Goal: Transaction & Acquisition: Obtain resource

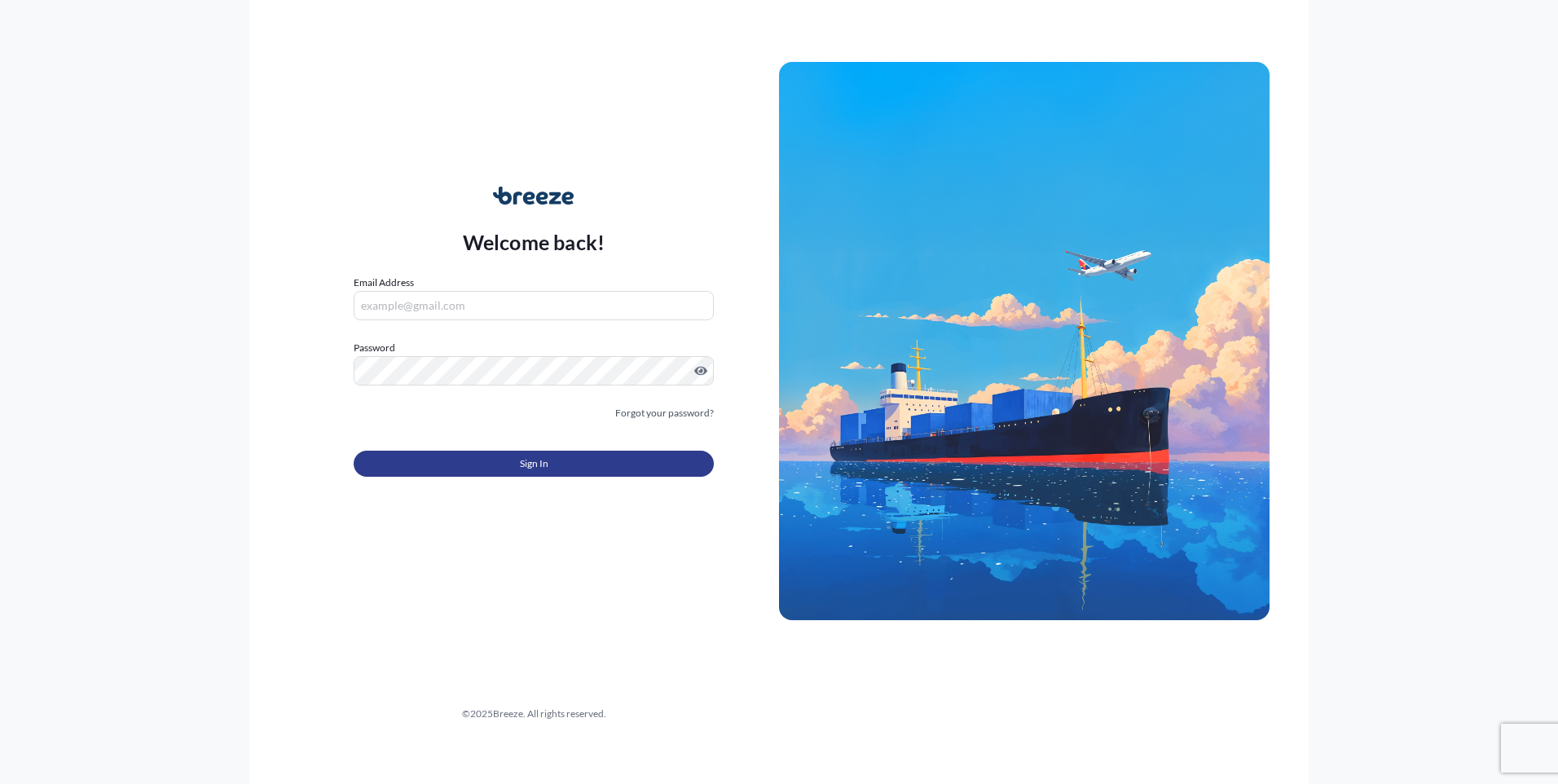
type input "[PERSON_NAME][EMAIL_ADDRESS][PERSON_NAME][DOMAIN_NAME]"
click at [558, 468] on button "Sign In" at bounding box center [534, 463] width 361 height 26
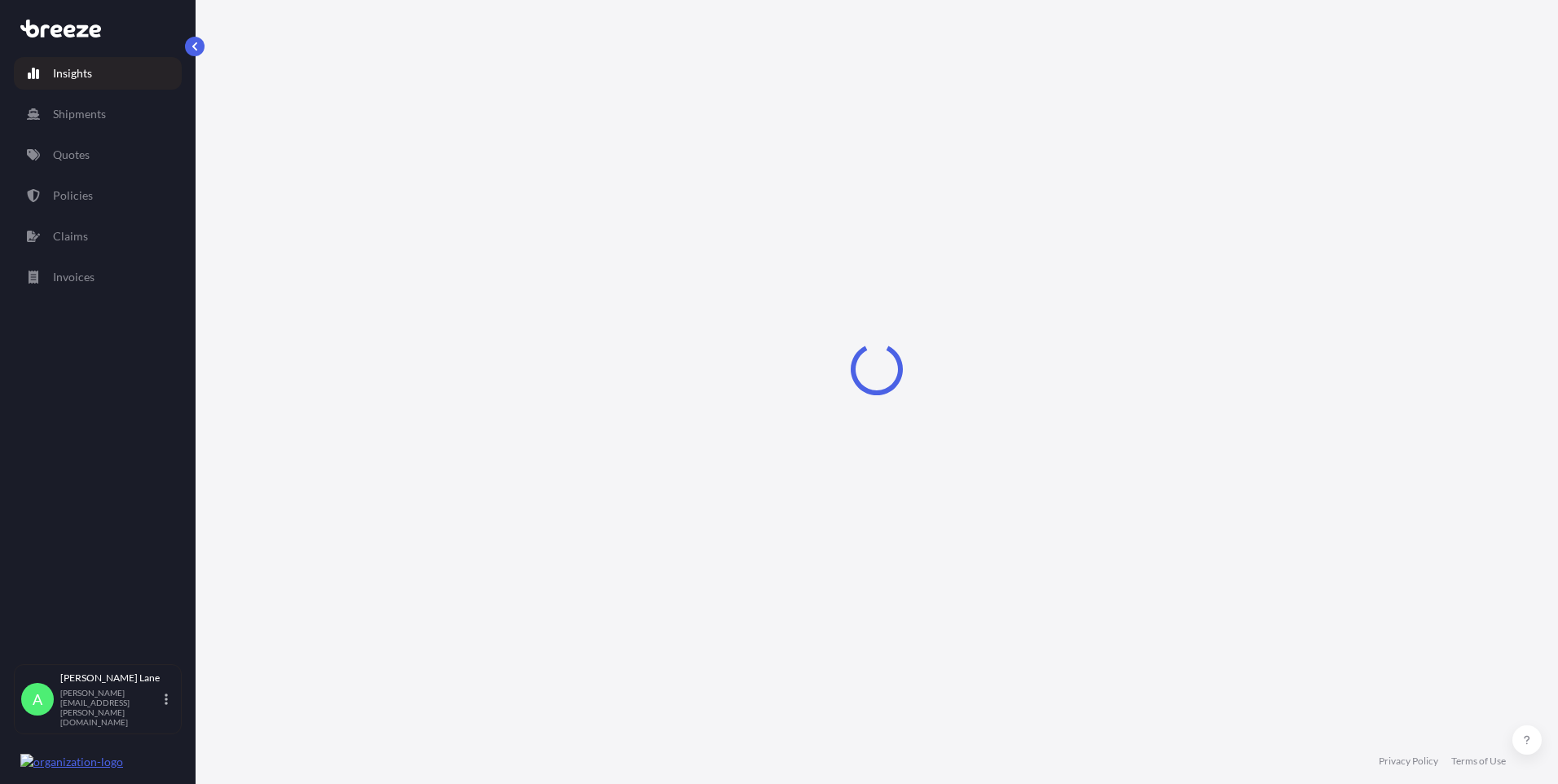
select select "2025"
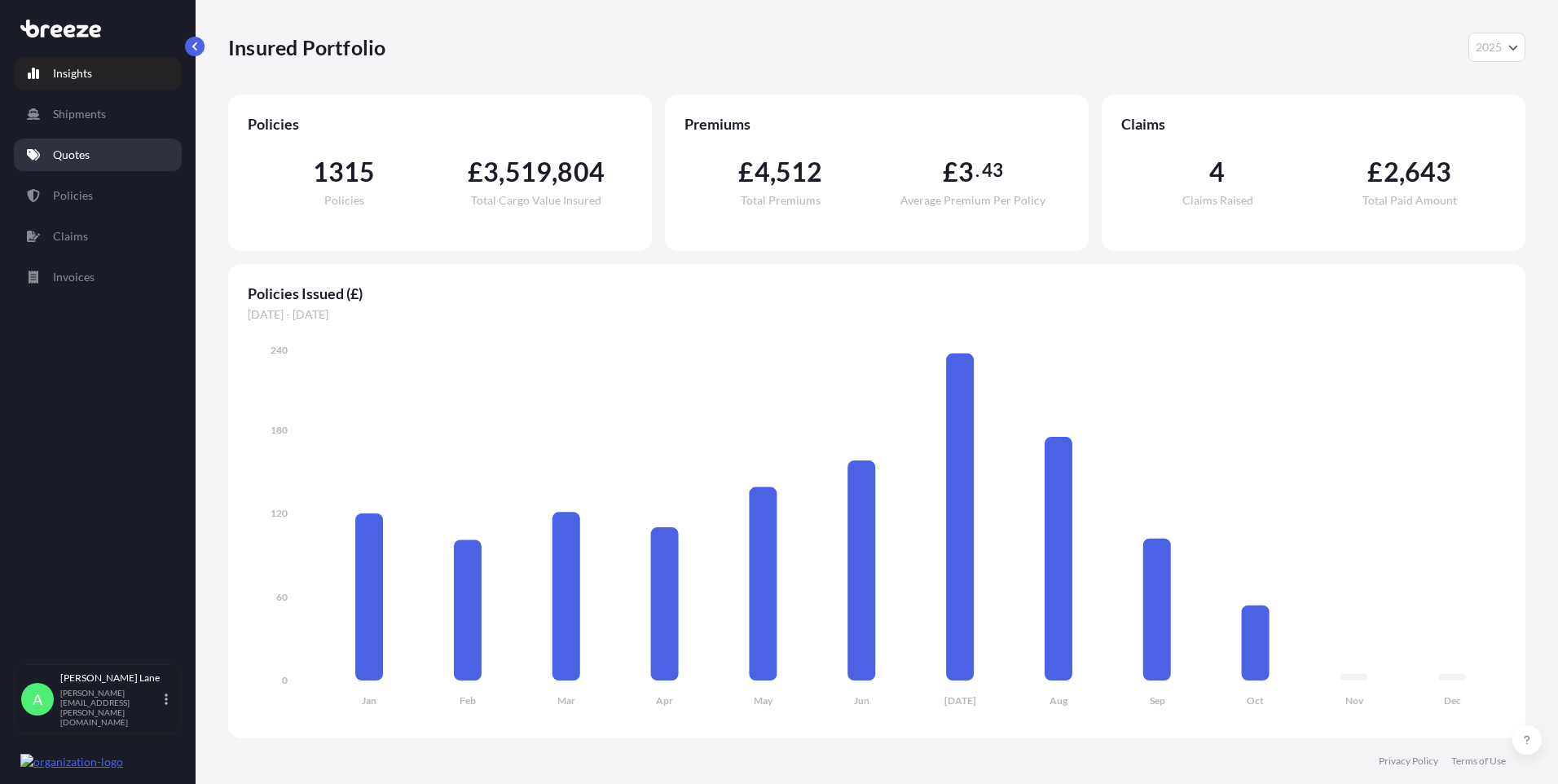
click at [85, 159] on p "Quotes" at bounding box center [71, 155] width 37 height 17
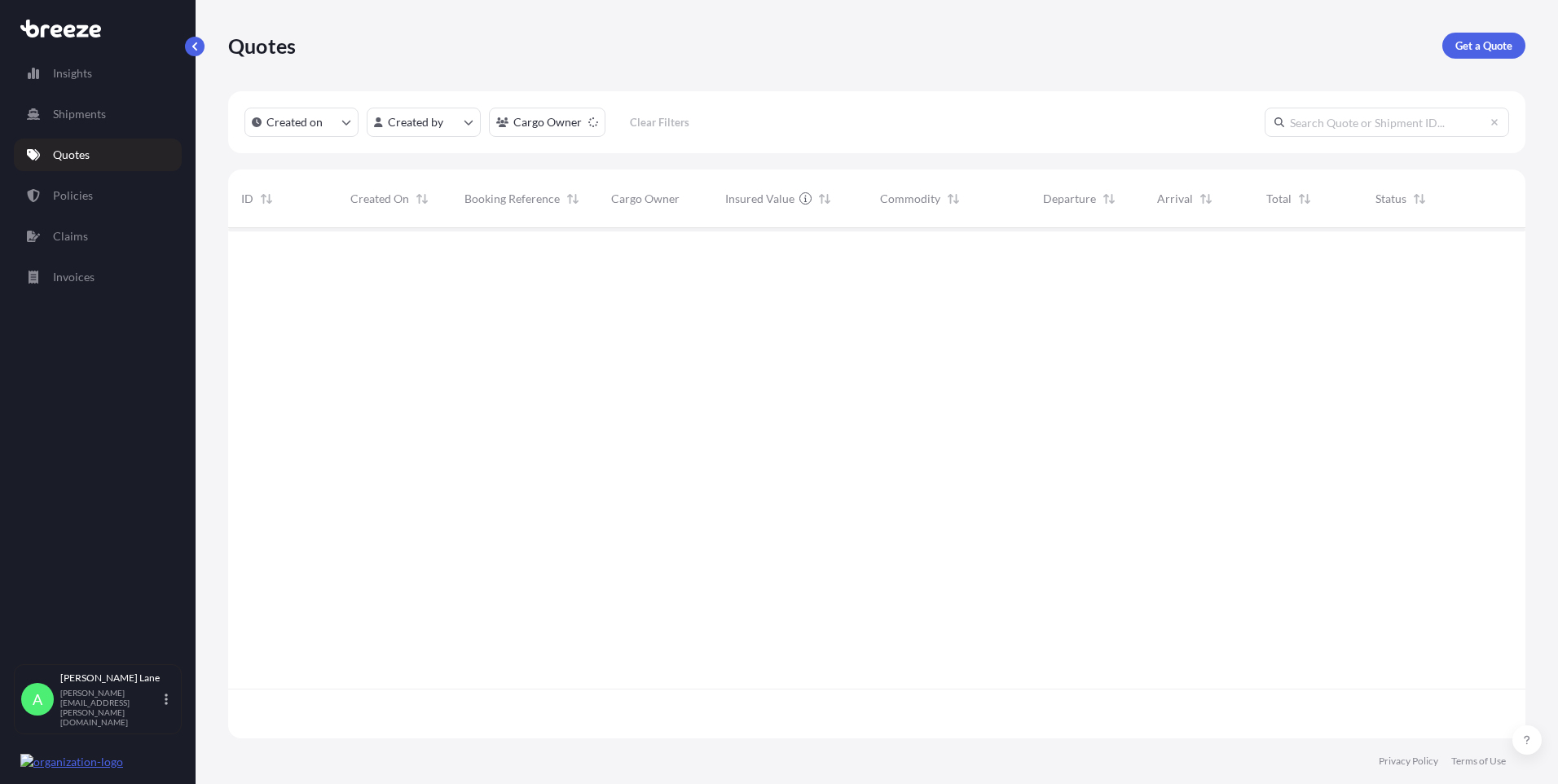
scroll to position [557, 1285]
click at [1475, 48] on p "Get a Quote" at bounding box center [1484, 46] width 57 height 17
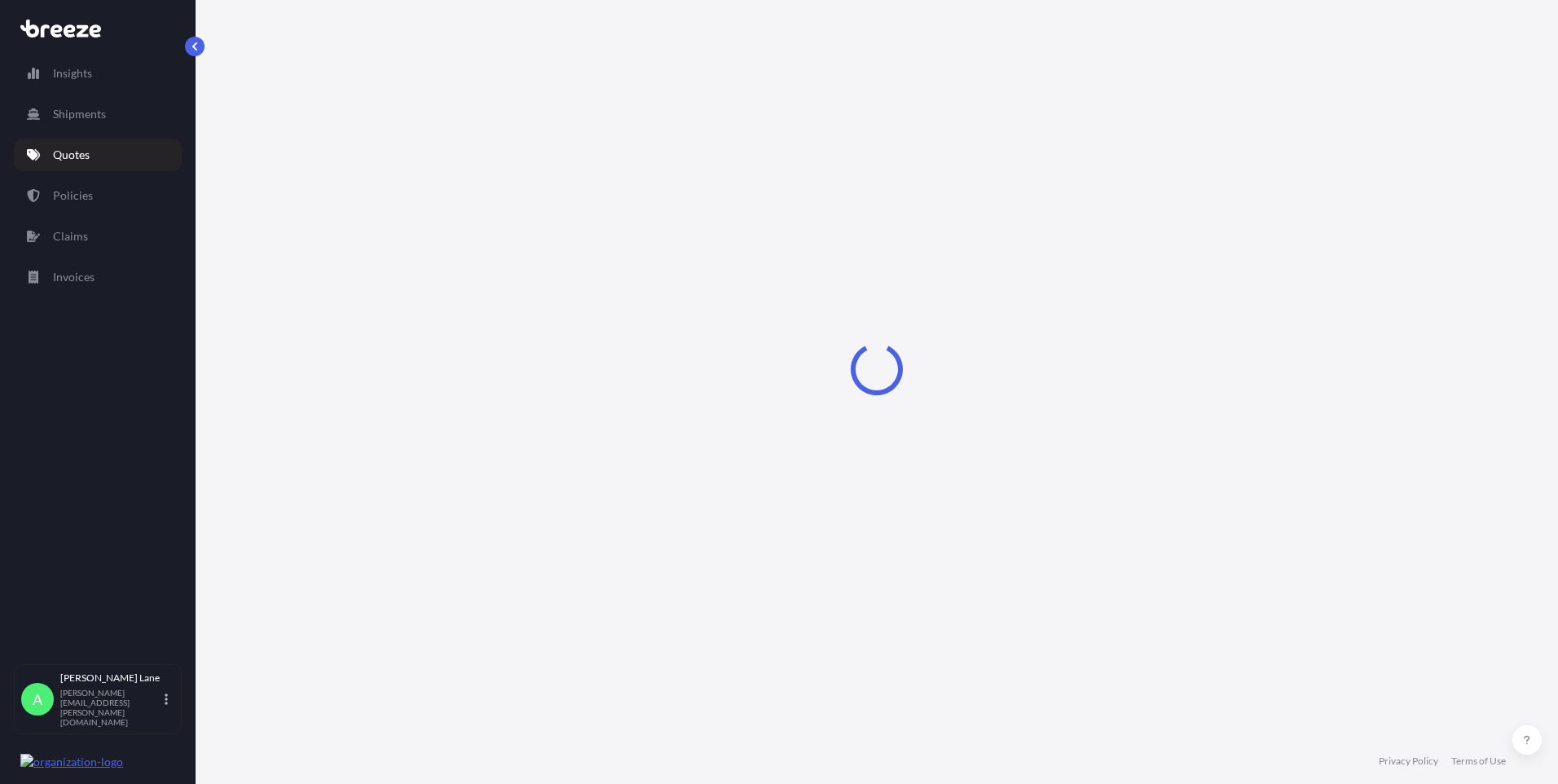
select select "Road"
select select "1"
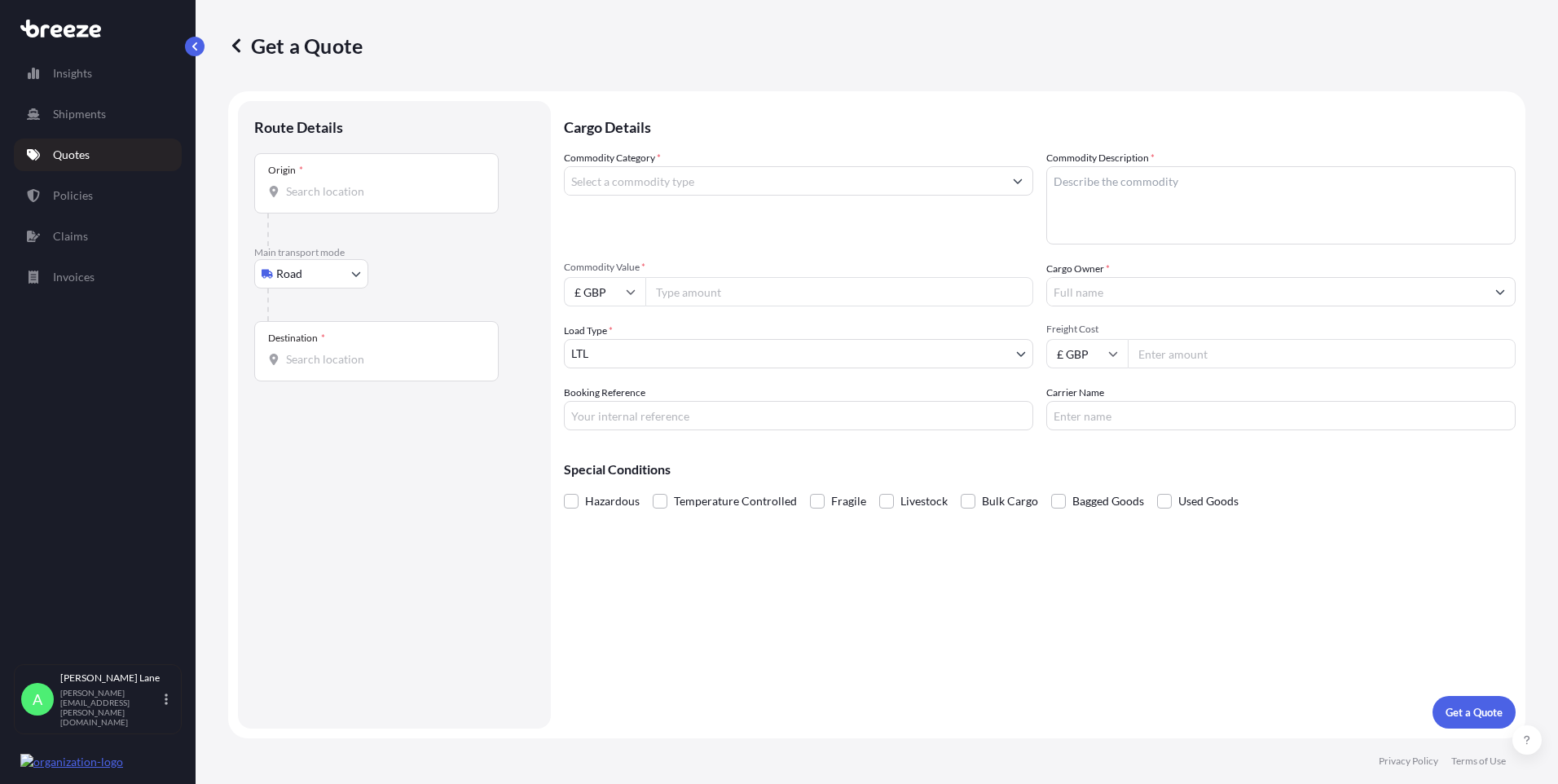
click at [311, 286] on body "Insights Shipments Quotes Policies Claims Invoices A [PERSON_NAME] [PERSON_NAME…" at bounding box center [779, 392] width 1558 height 784
click at [306, 352] on div "Air" at bounding box center [311, 346] width 101 height 30
select select "Air"
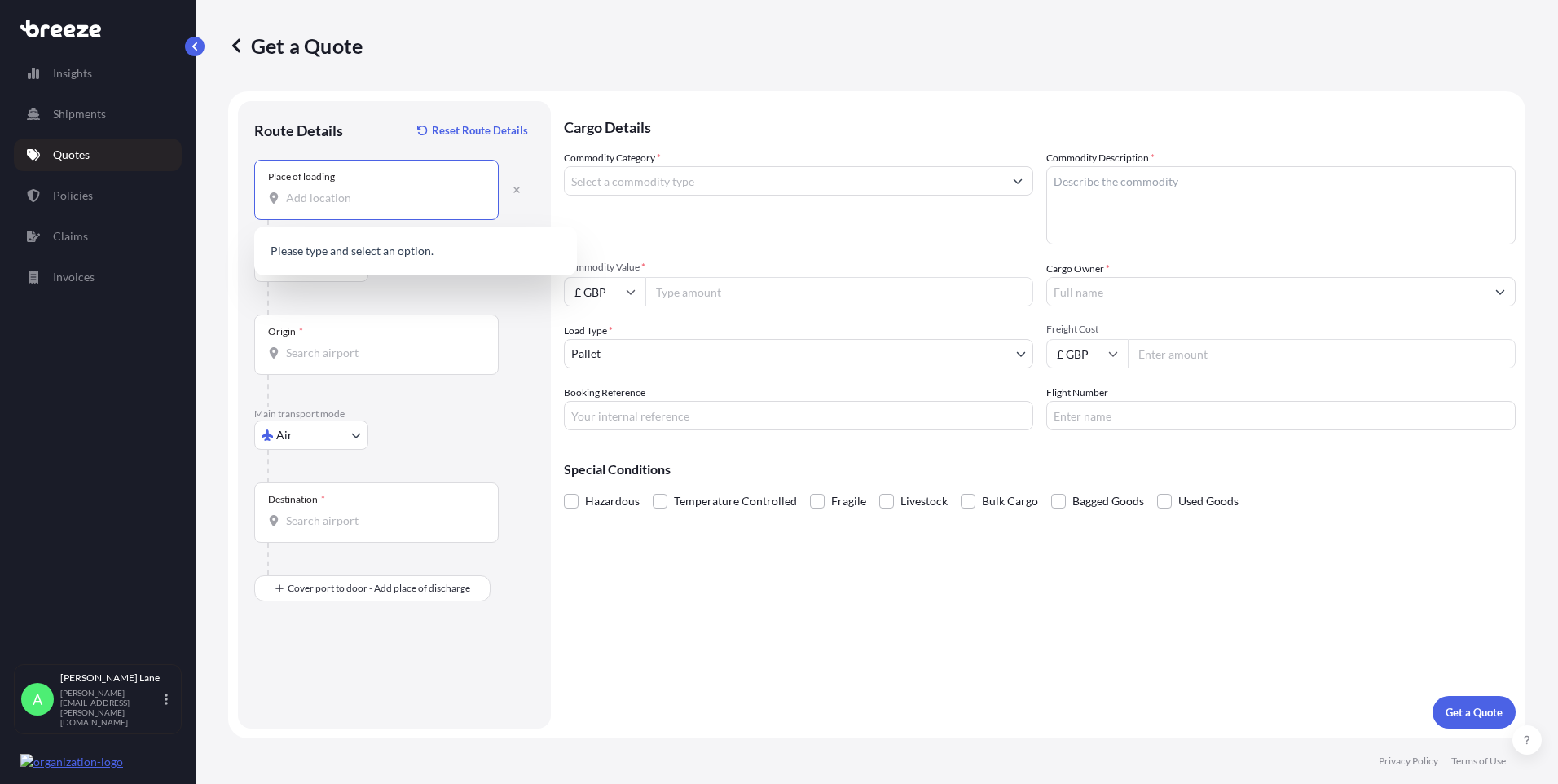
paste input "N1 3QP"
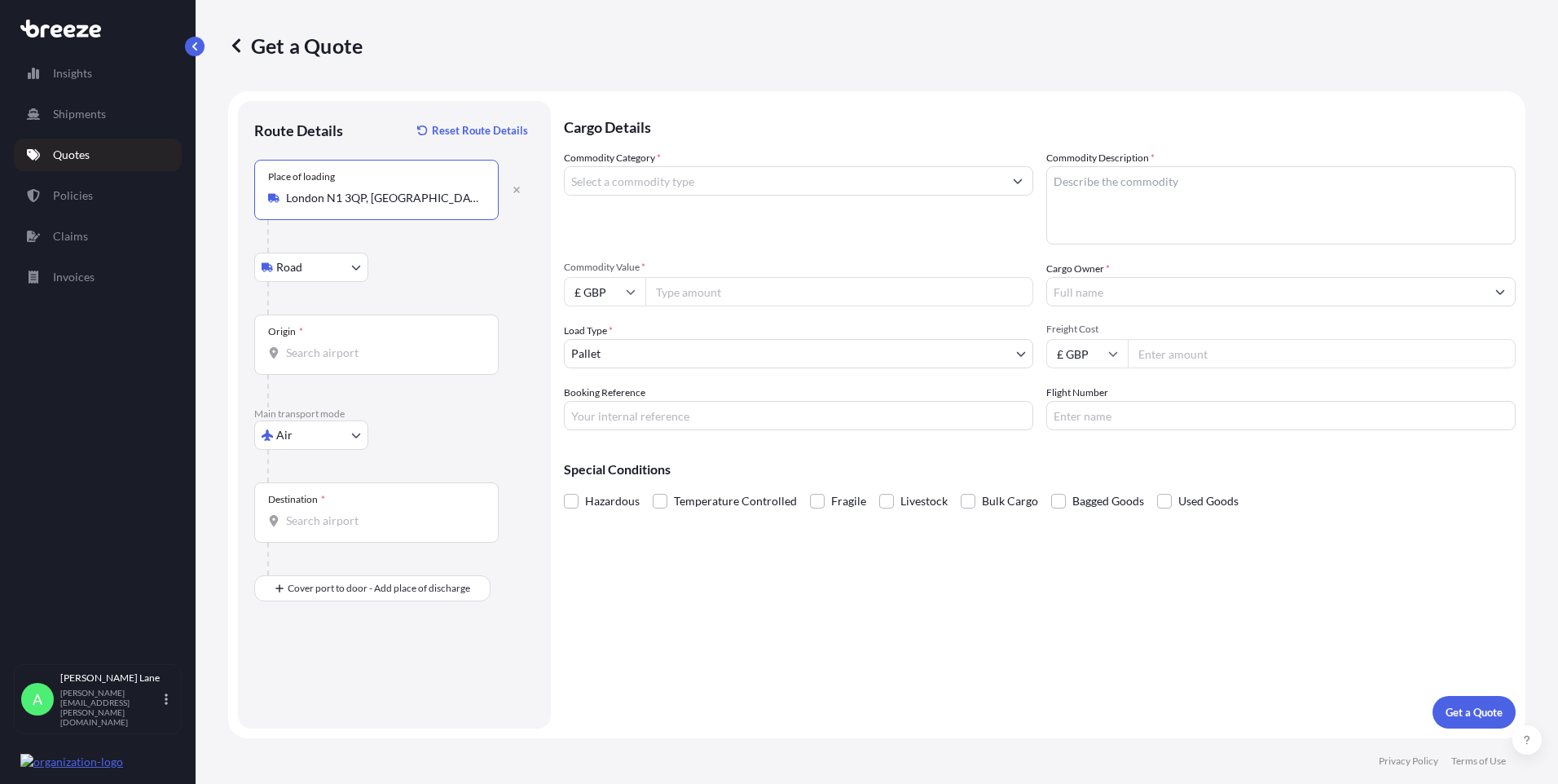
type input "London N1 3QP, [GEOGRAPHIC_DATA]"
click at [357, 349] on input "Origin *" at bounding box center [382, 353] width 192 height 17
type input "GBLHR - Heathrow Apt/[GEOGRAPHIC_DATA], [GEOGRAPHIC_DATA]"
click at [350, 521] on input "Destination *" at bounding box center [382, 521] width 192 height 17
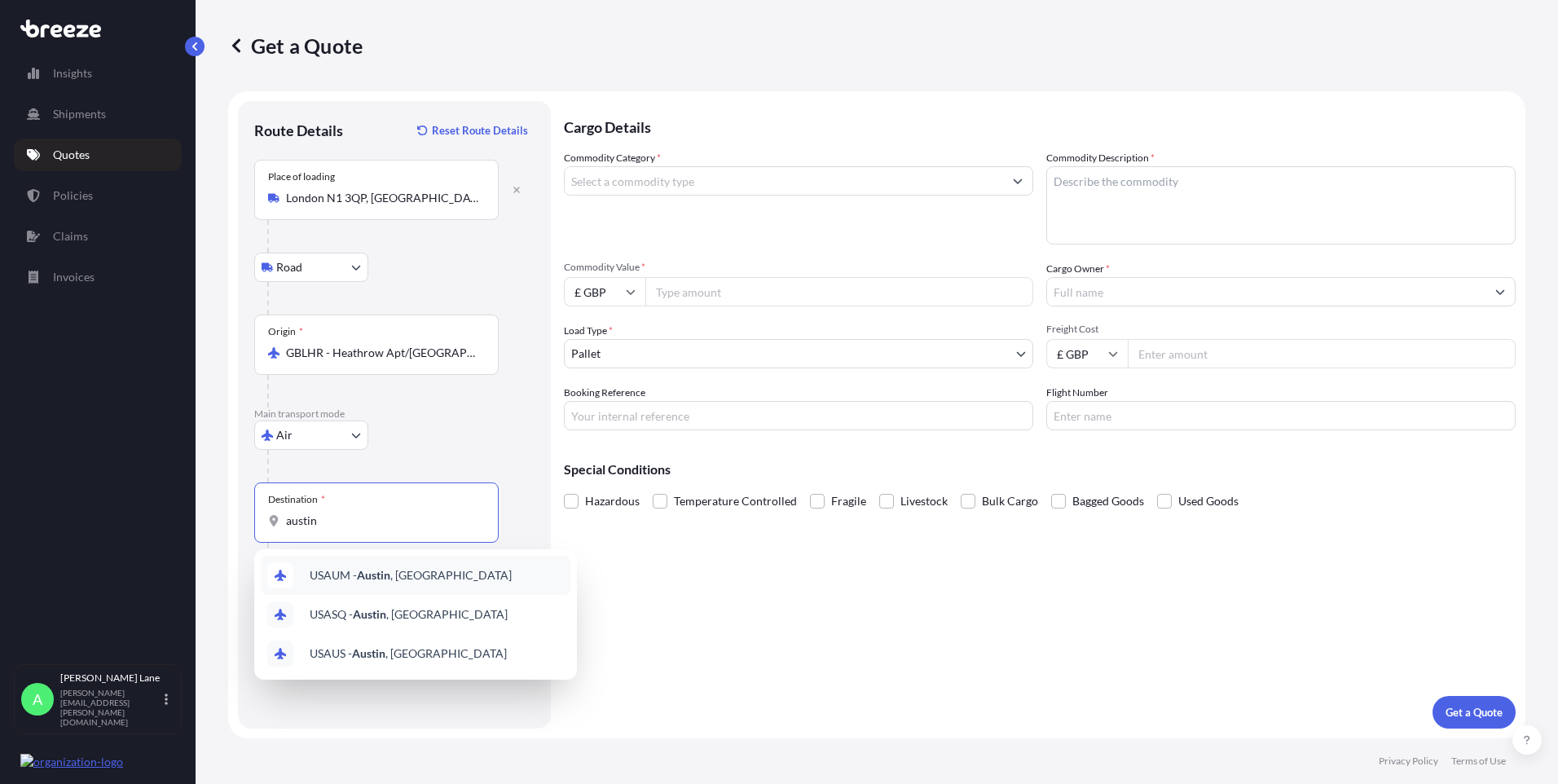
click at [362, 582] on span "USAUM - [GEOGRAPHIC_DATA] , [GEOGRAPHIC_DATA]" at bounding box center [411, 575] width 202 height 17
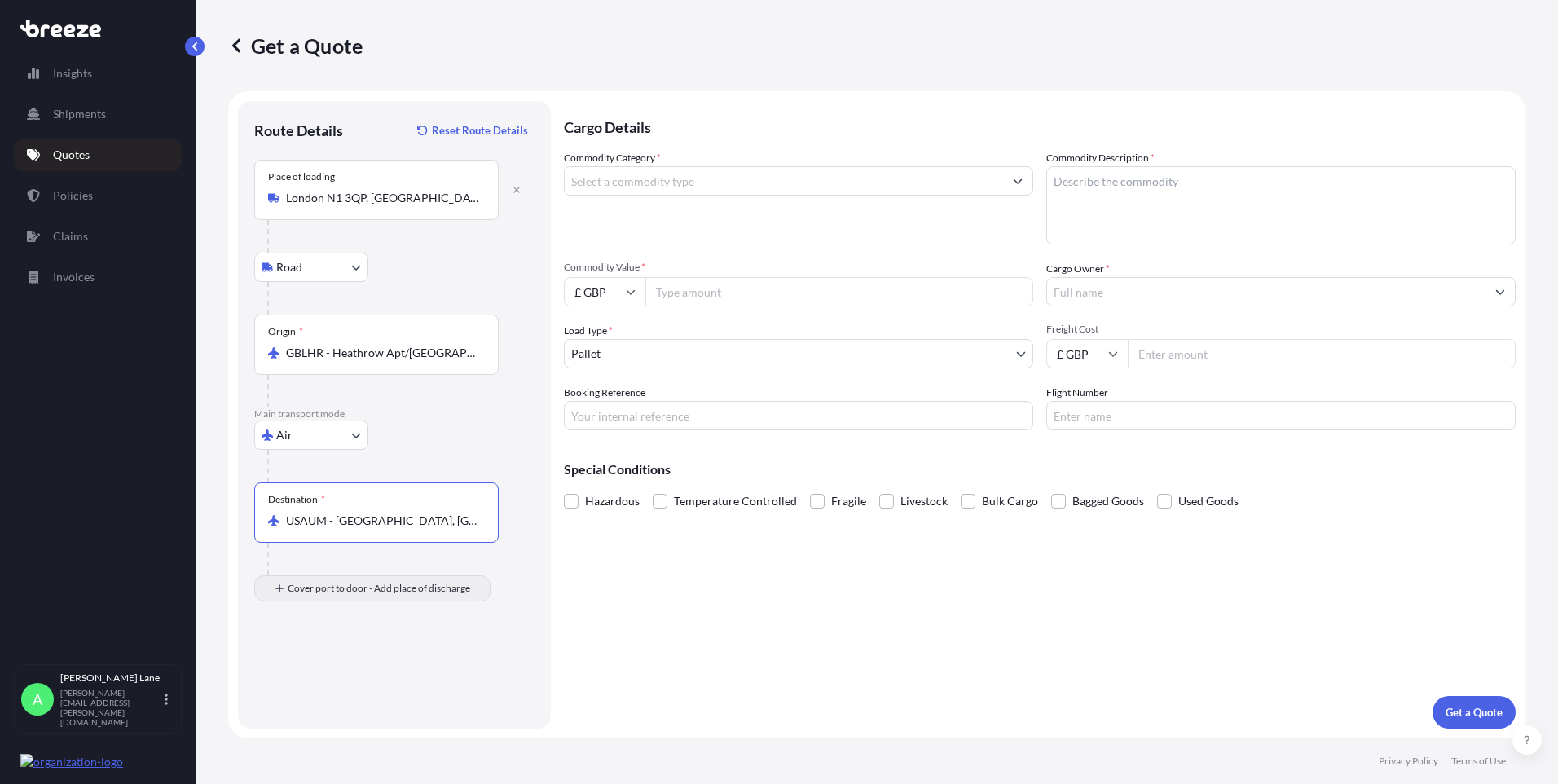
type input "USAUM - [GEOGRAPHIC_DATA], [GEOGRAPHIC_DATA]"
drag, startPoint x: 350, startPoint y: 669, endPoint x: 344, endPoint y: 656, distance: 14.3
click at [344, 656] on div "Place of Discharge" at bounding box center [307, 655] width 79 height 13
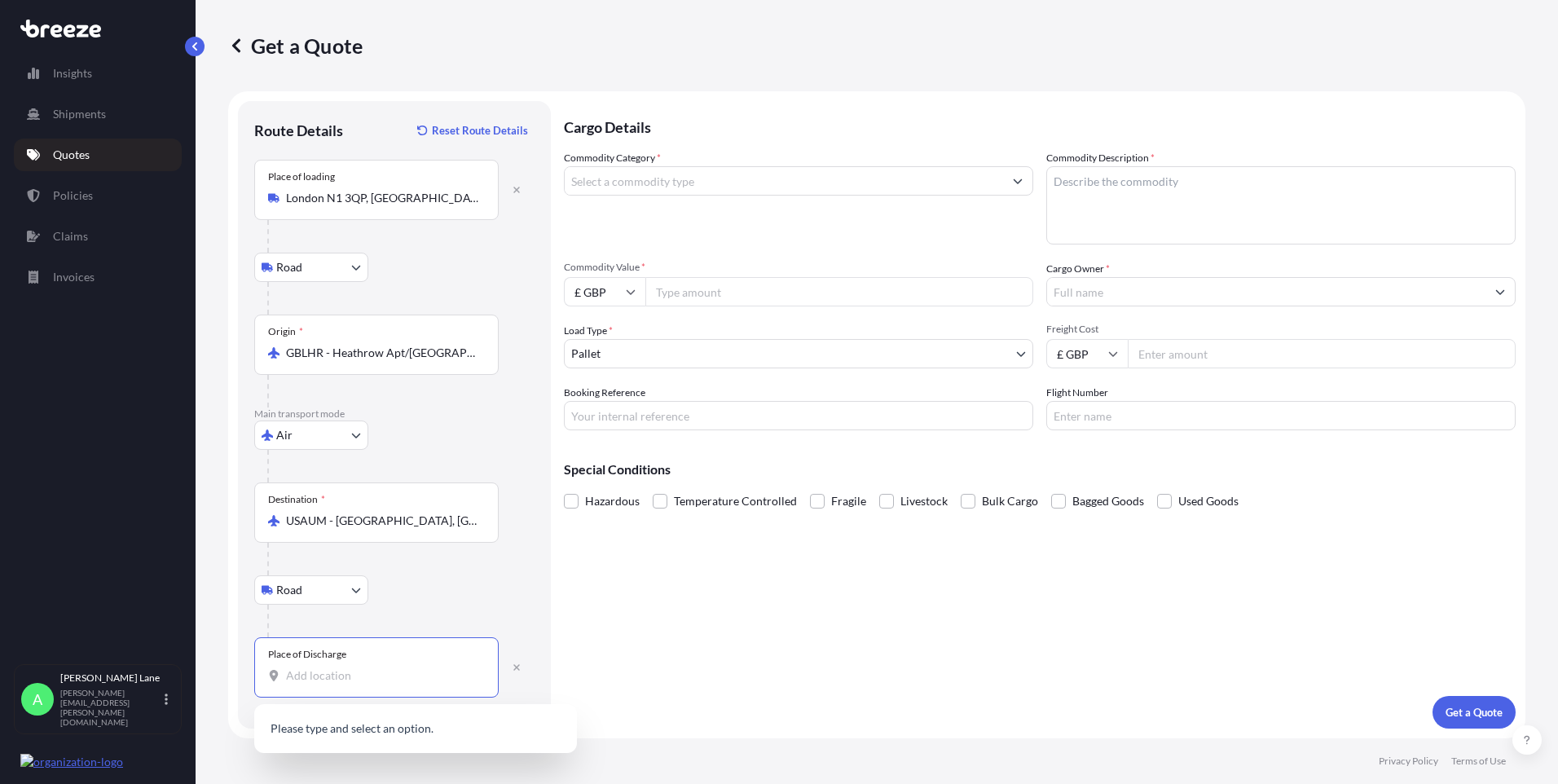
drag, startPoint x: 344, startPoint y: 656, endPoint x: 326, endPoint y: 677, distance: 27.7
click at [326, 677] on input "Place of Discharge" at bounding box center [382, 676] width 192 height 17
paste input "78756"
type input "[GEOGRAPHIC_DATA], [GEOGRAPHIC_DATA]"
click at [654, 180] on input "Commodity Category *" at bounding box center [784, 181] width 438 height 30
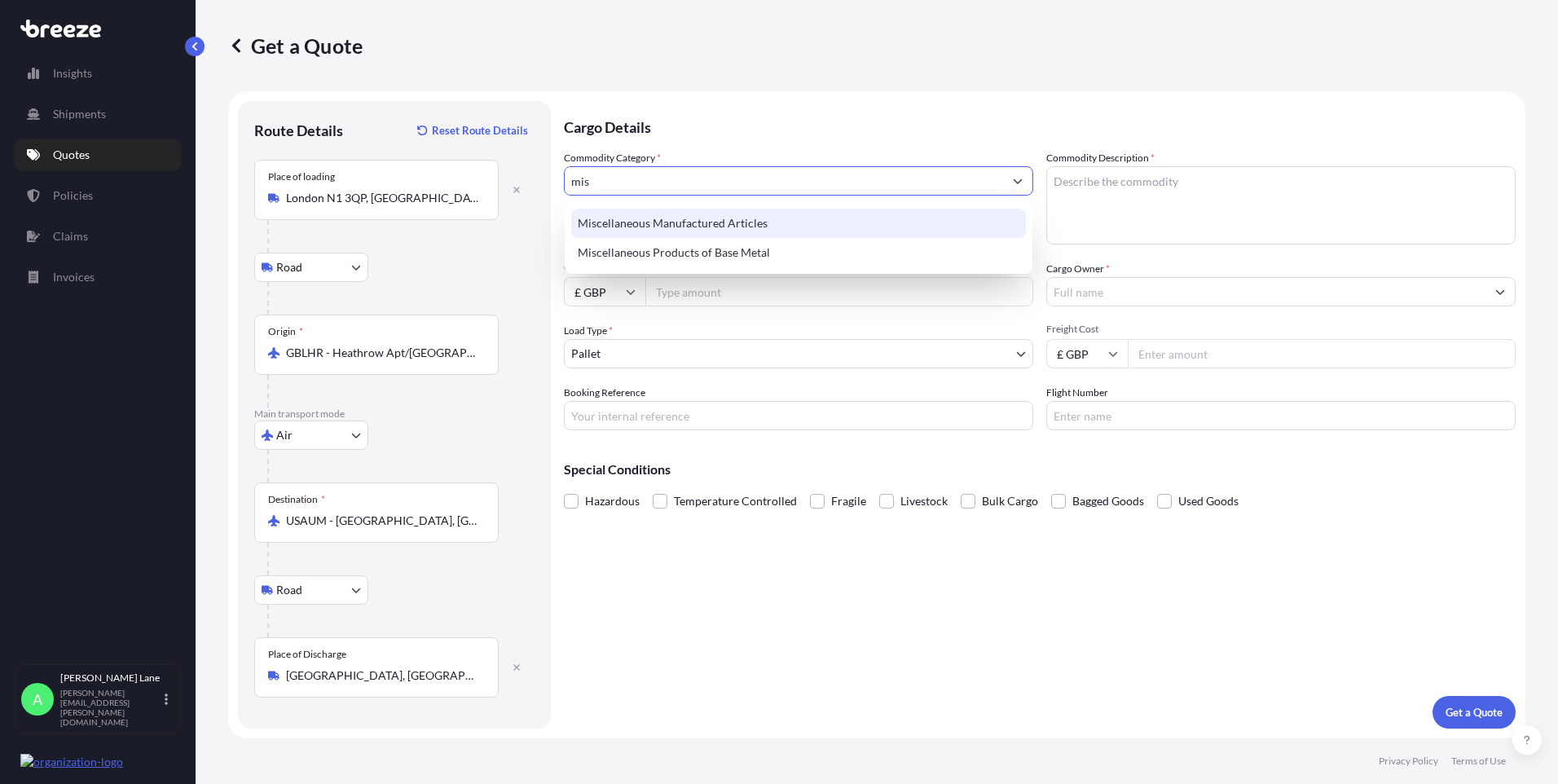
click at [647, 224] on div "Miscellaneous Manufactured Articles" at bounding box center [799, 224] width 455 height 30
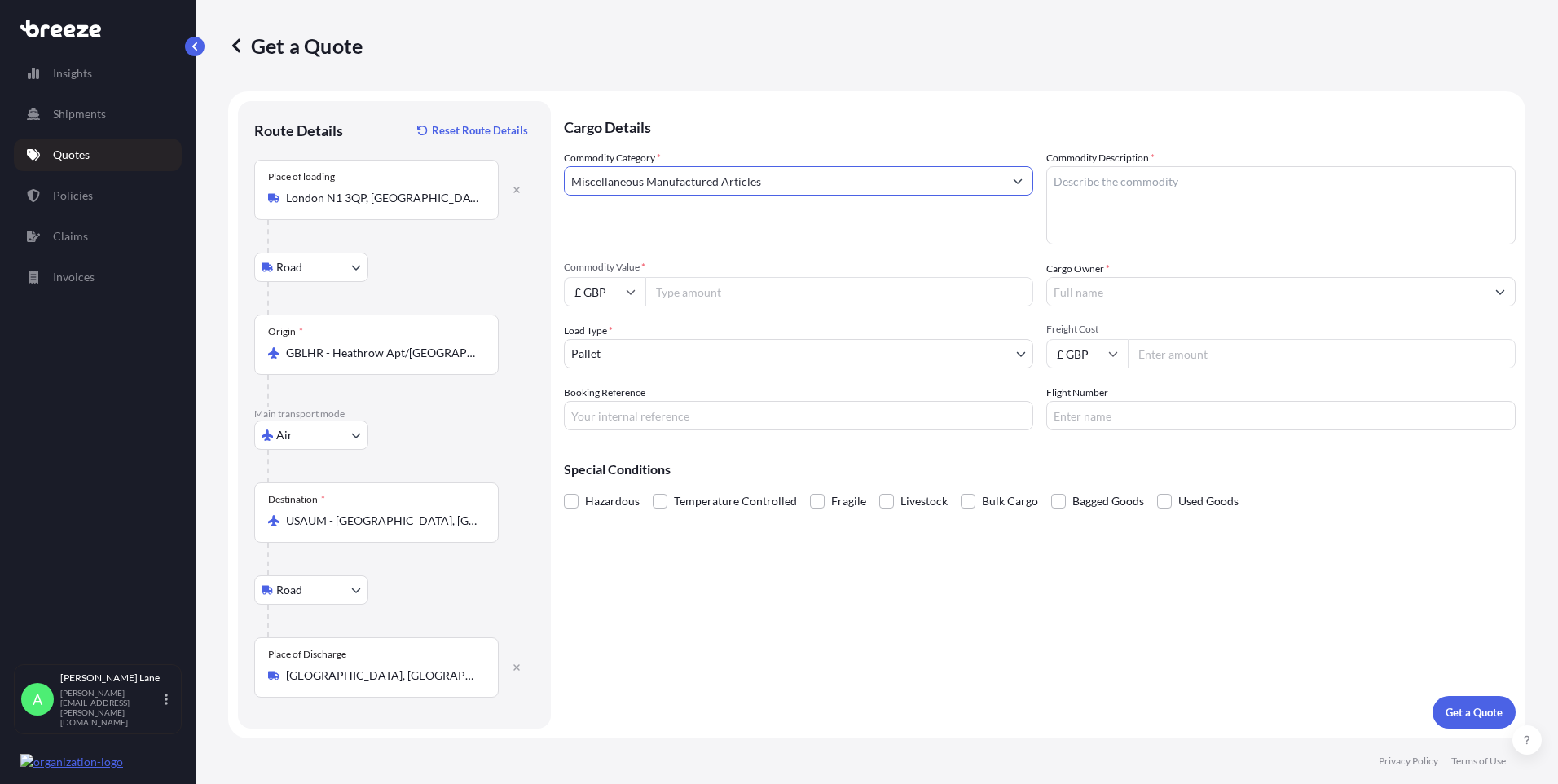
type input "Miscellaneous Manufactured Articles"
click at [689, 296] on input "Commodity Value *" at bounding box center [840, 292] width 388 height 30
type input "5235"
click at [601, 293] on input "£ GBP" at bounding box center [605, 292] width 81 height 30
click at [615, 405] on div "$ USD" at bounding box center [605, 404] width 68 height 31
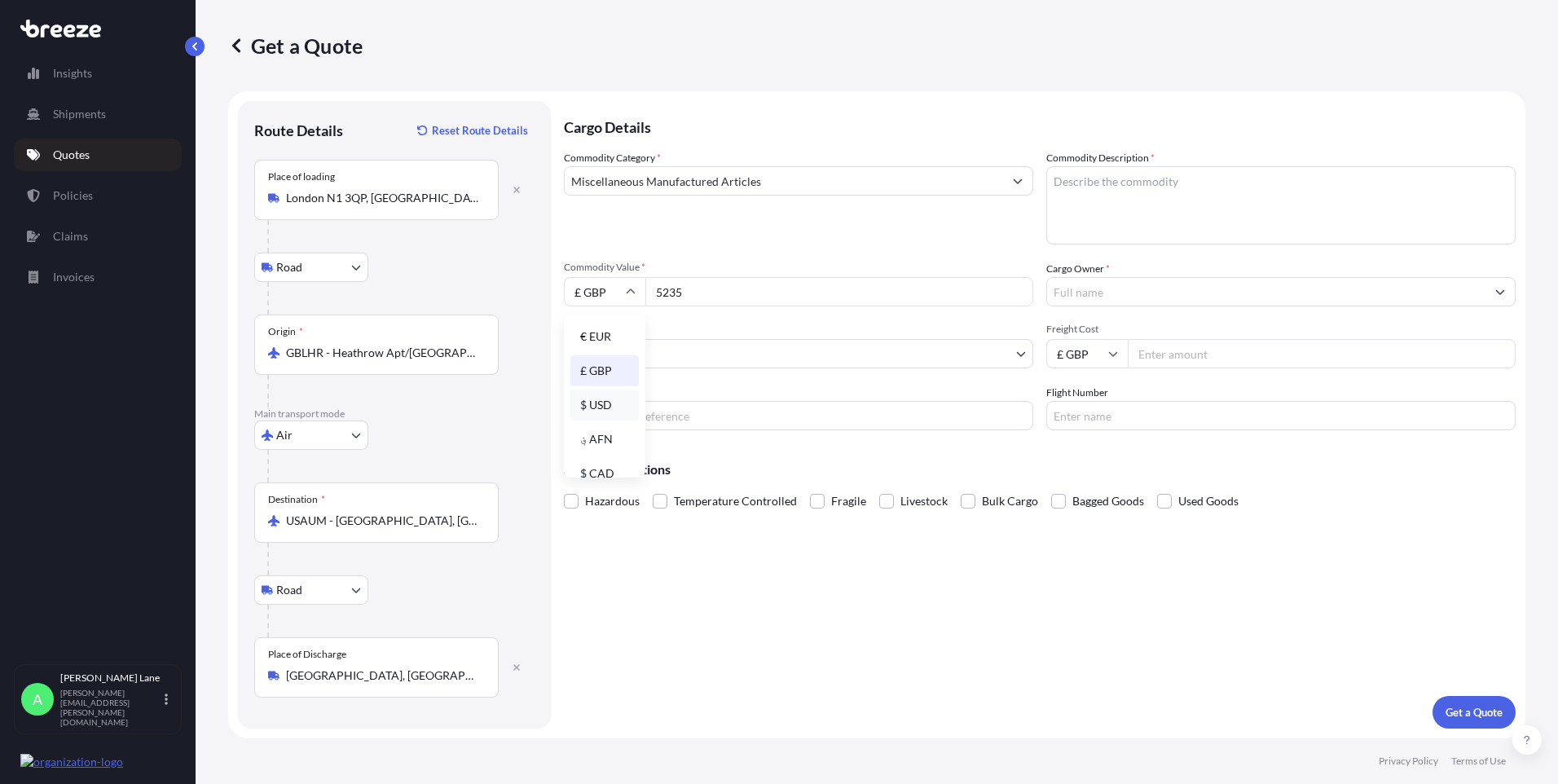
type input "$ USD"
click at [627, 353] on body "Insights Shipments Quotes Policies Claims Invoices A [PERSON_NAME] [PERSON_NAME…" at bounding box center [779, 392] width 1558 height 784
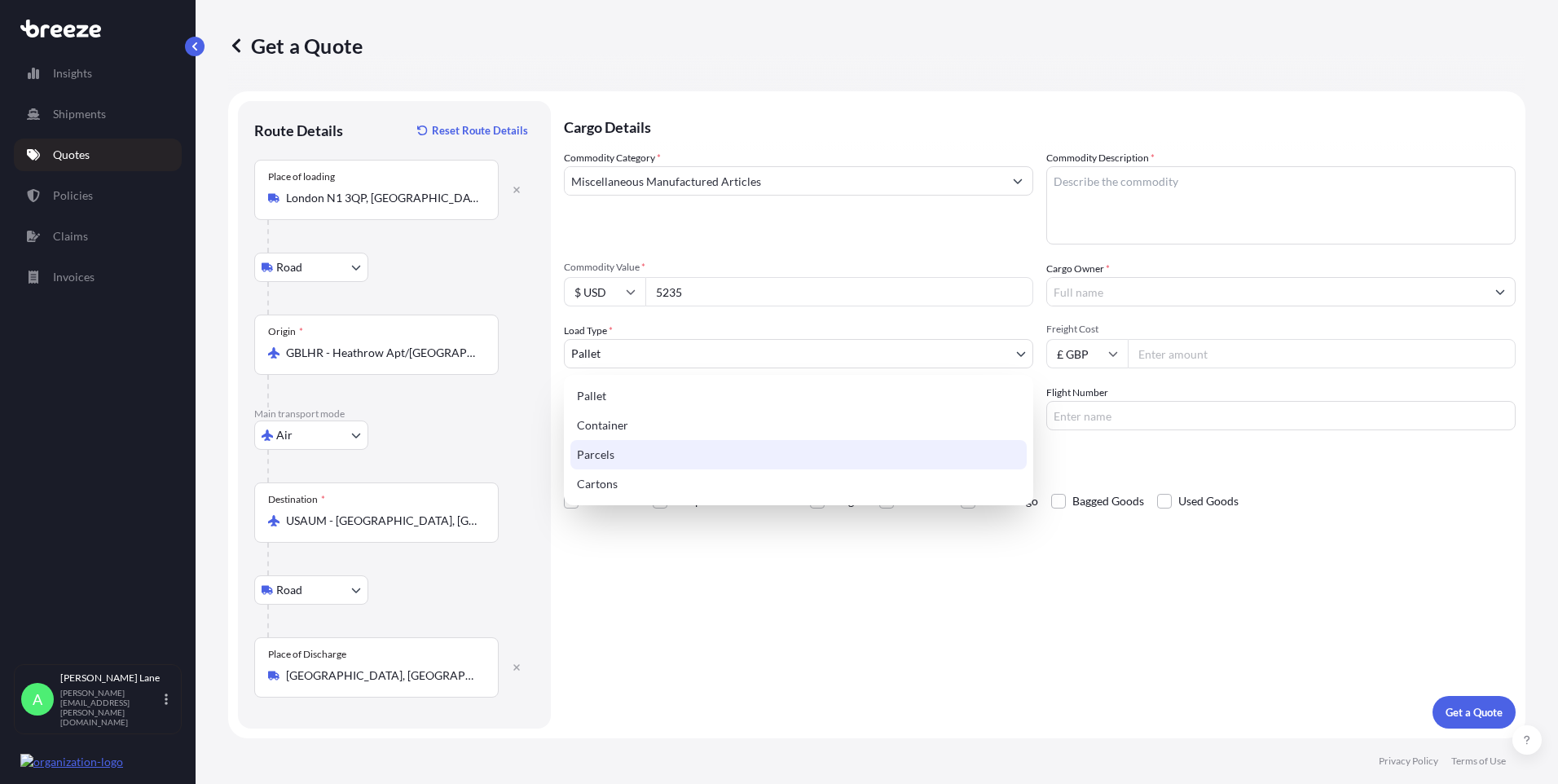
click at [618, 450] on div "Parcels" at bounding box center [799, 455] width 457 height 30
select select "3"
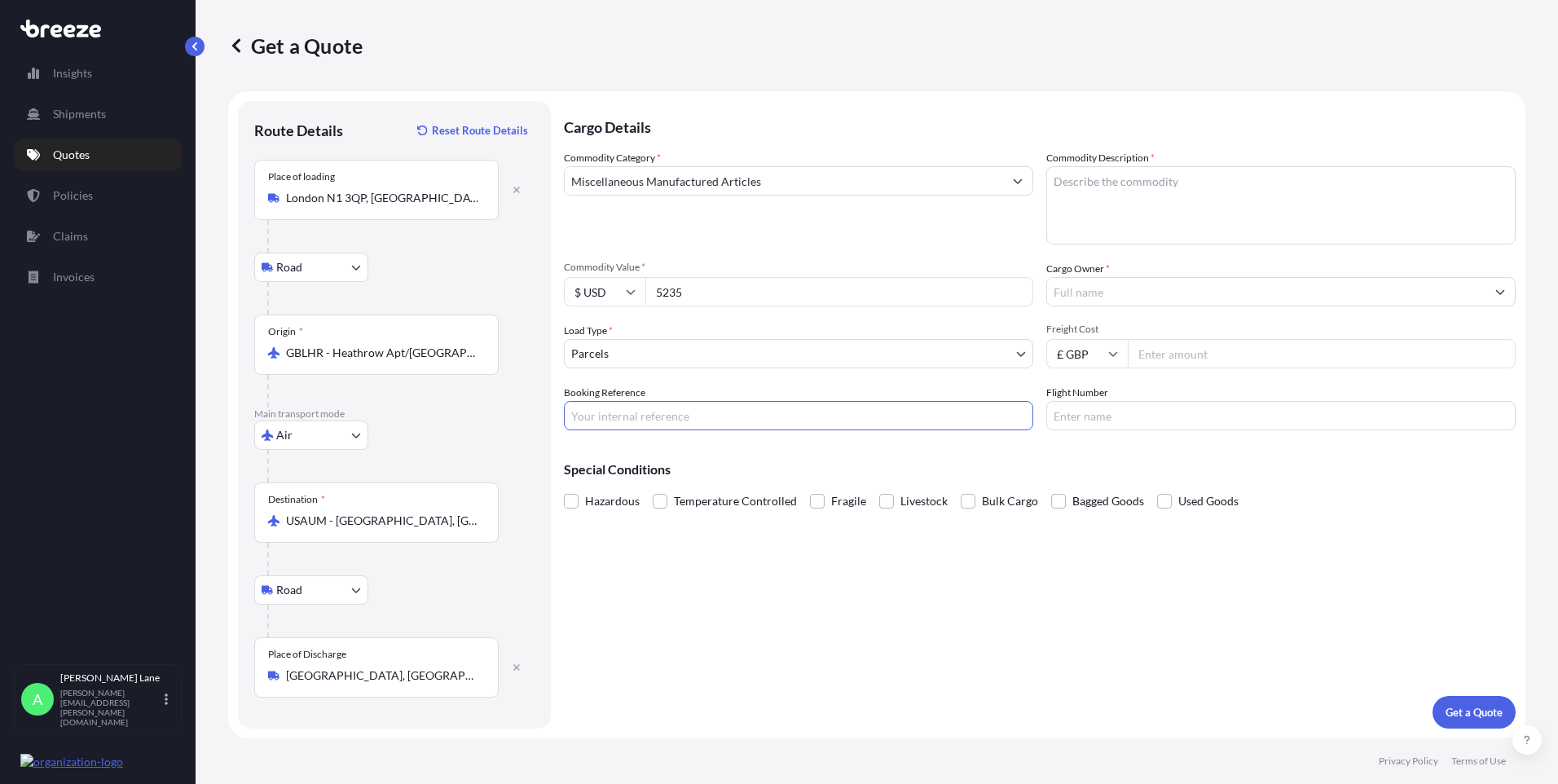
click at [656, 423] on input "Booking Reference" at bounding box center [799, 416] width 470 height 30
paste input "1900103"
type input "1900103"
paste textarea "DRAPED CORSET W OFF SHOULDER DETAIL"
paste textarea "A-SYMMETIC DRAPED SKIRT WITH SPLIT"
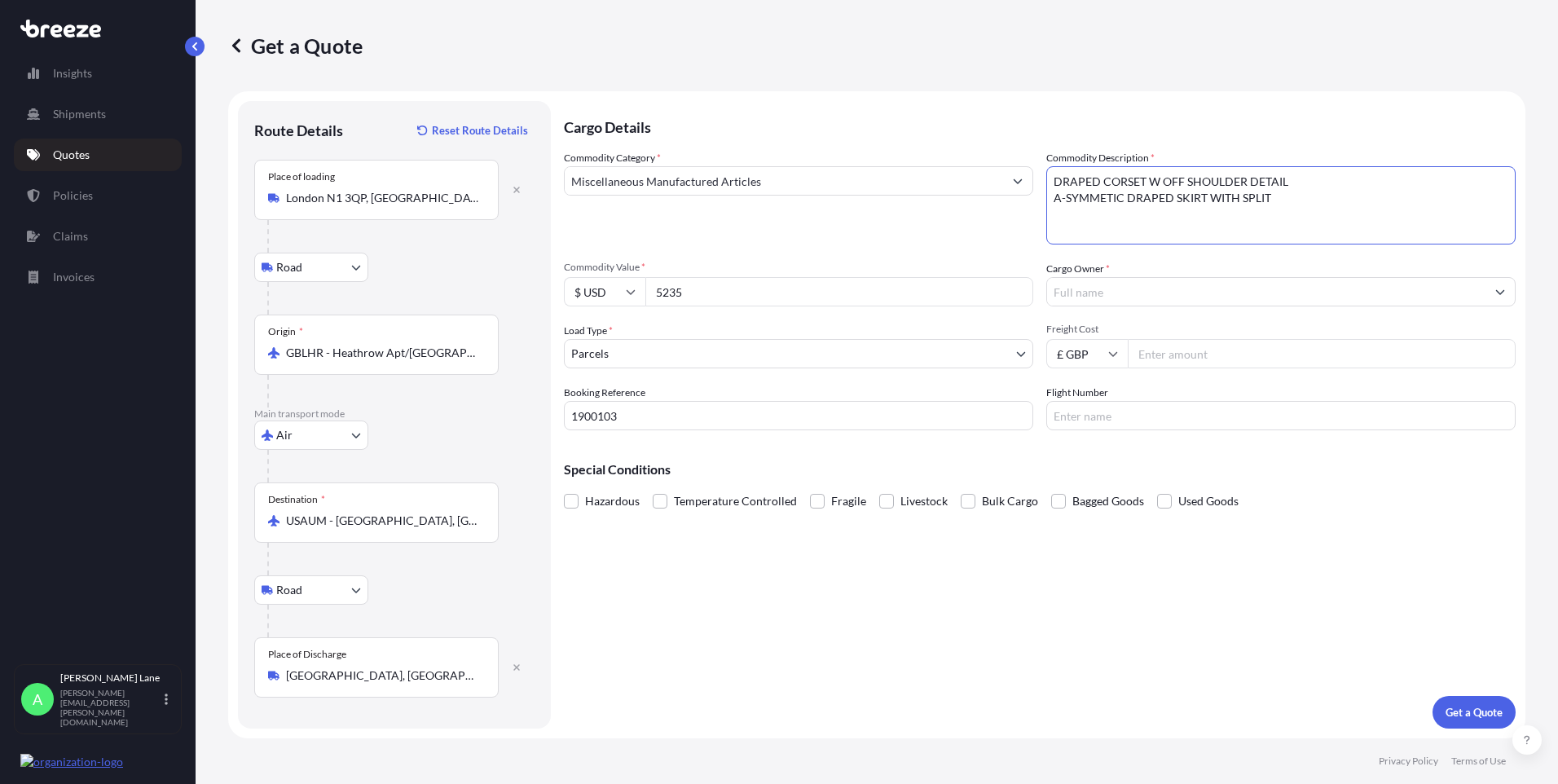
paste textarea "MINI GATHERED SKATER DRES"
paste textarea "BOW BELT MIKADO 2.5CM W"
type textarea "DRAPED CORSET W OFF SHOULDER DETAIL A-SYMMETIC DRAPED SKIRT WITH SPLIT MINI GAT…"
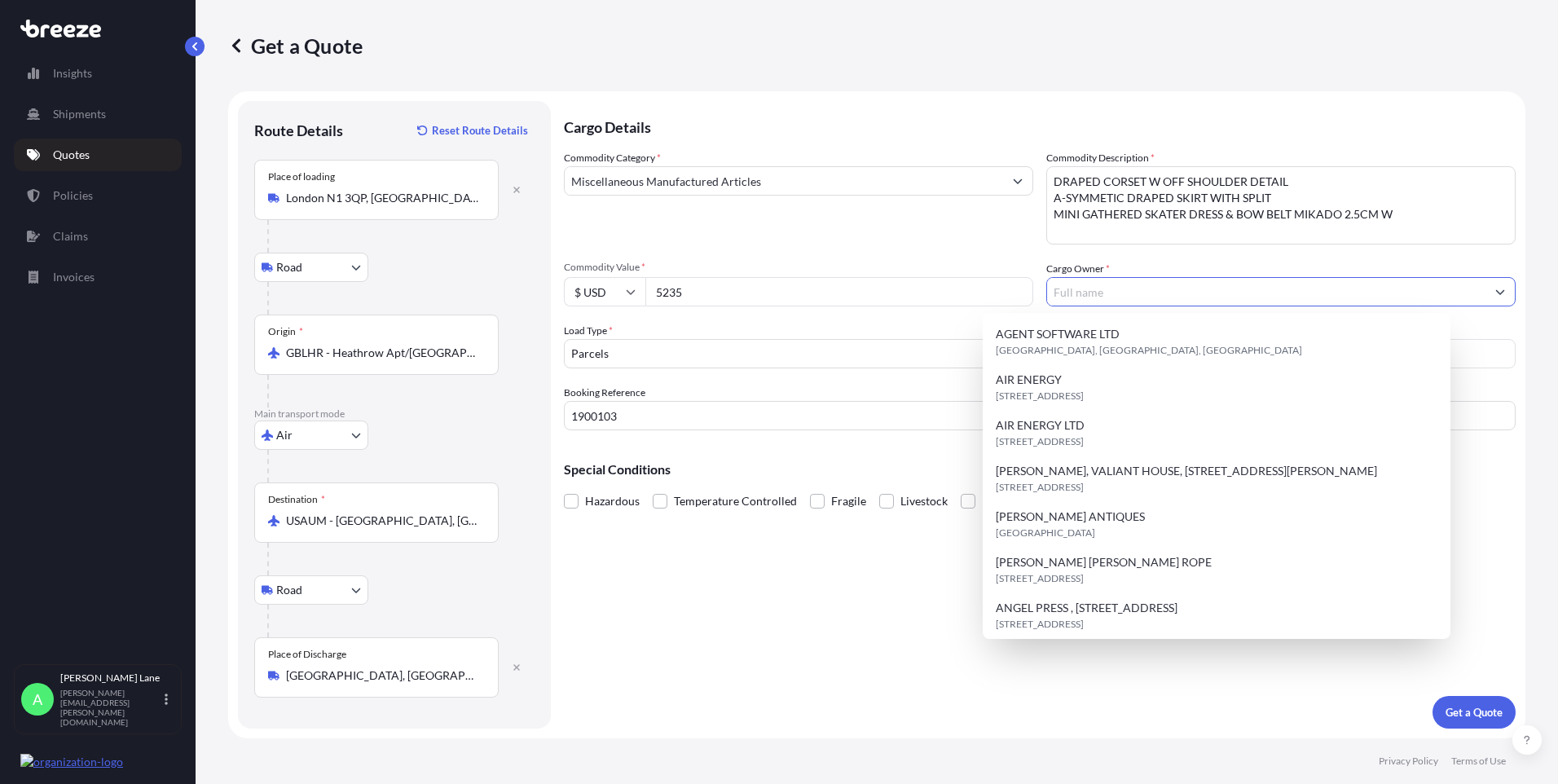
click at [1097, 299] on input "Cargo Owner *" at bounding box center [1267, 292] width 438 height 30
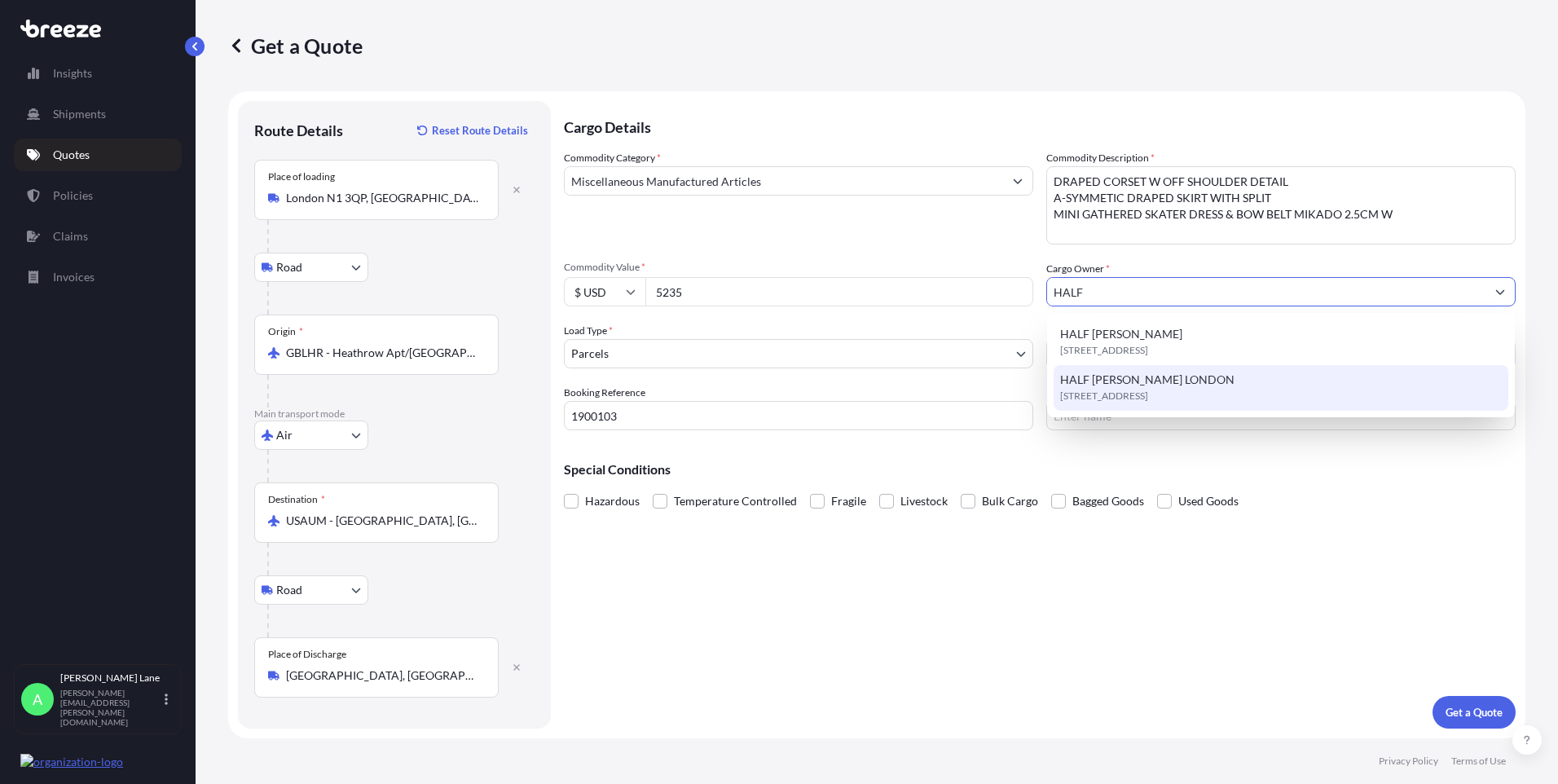
click at [1118, 388] on span "[STREET_ADDRESS]" at bounding box center [1104, 397] width 88 height 17
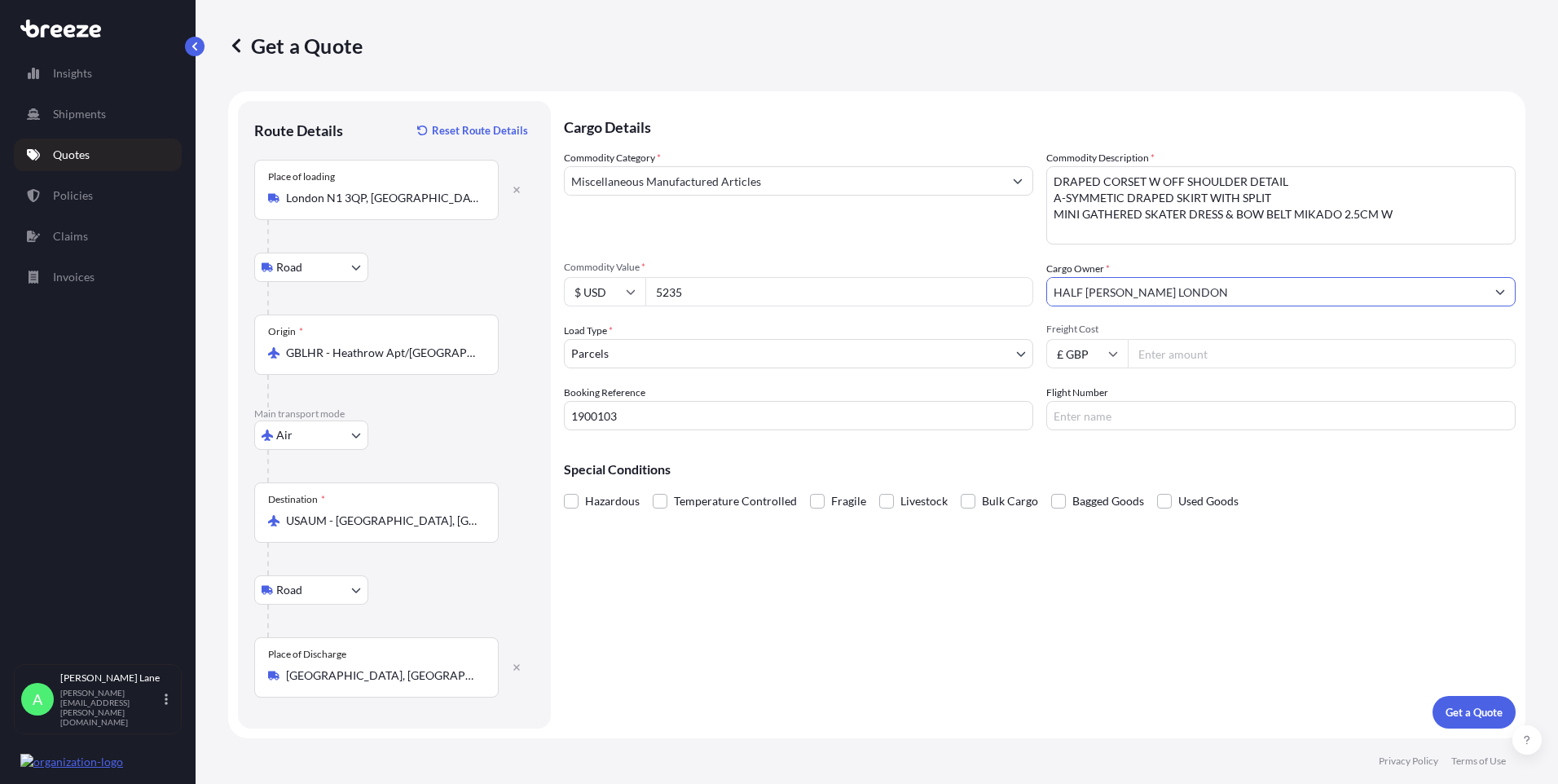
type input "HALF [PERSON_NAME] LONDON"
click at [1161, 352] on input "Freight Cost" at bounding box center [1322, 354] width 388 height 30
type input "148.86"
drag, startPoint x: 1068, startPoint y: 419, endPoint x: 873, endPoint y: 572, distance: 247.9
click at [1068, 419] on input "Flight Number" at bounding box center [1282, 416] width 470 height 30
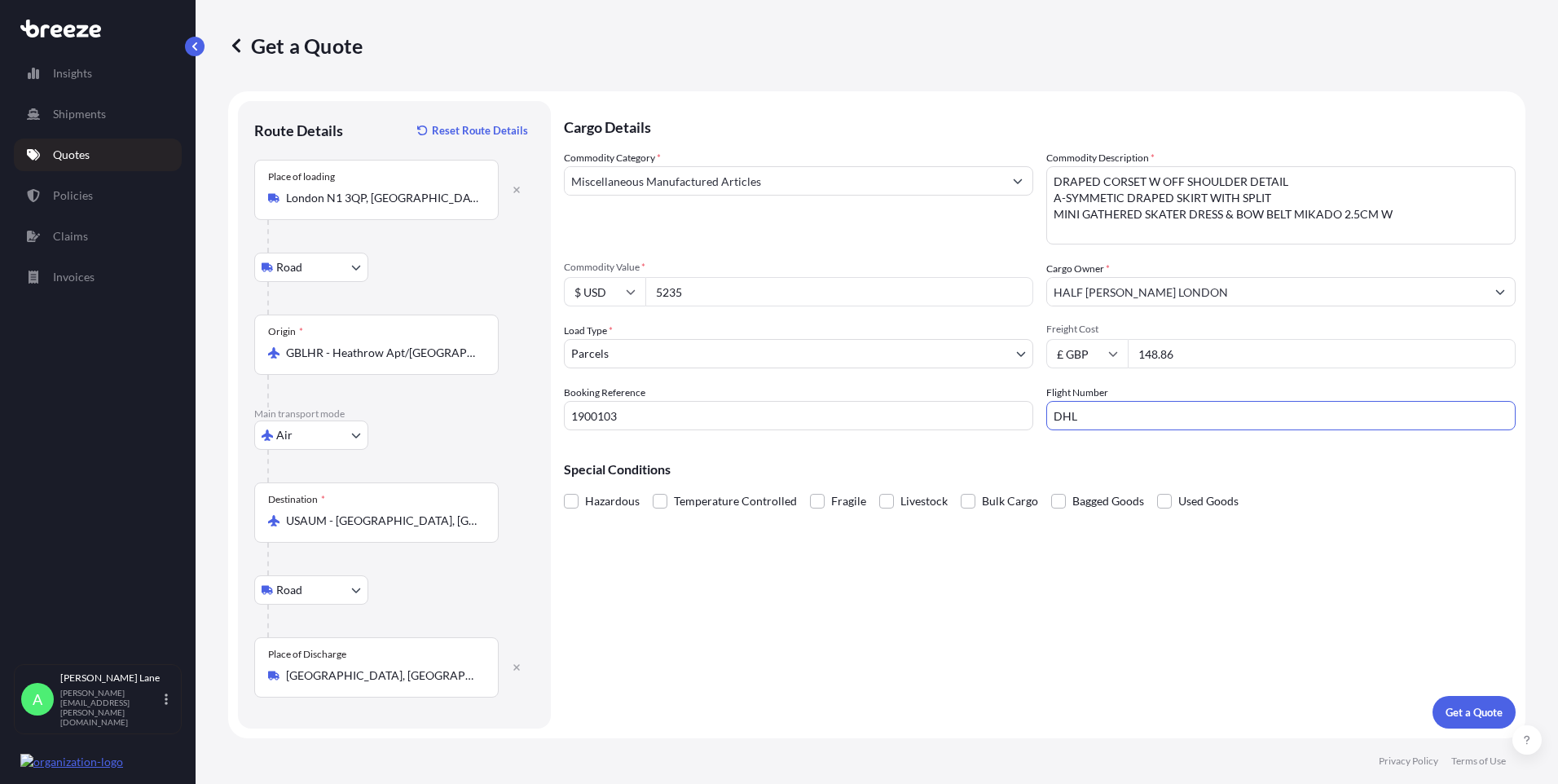
type input "DHL"
click at [1467, 708] on p "Get a Quote" at bounding box center [1475, 713] width 57 height 17
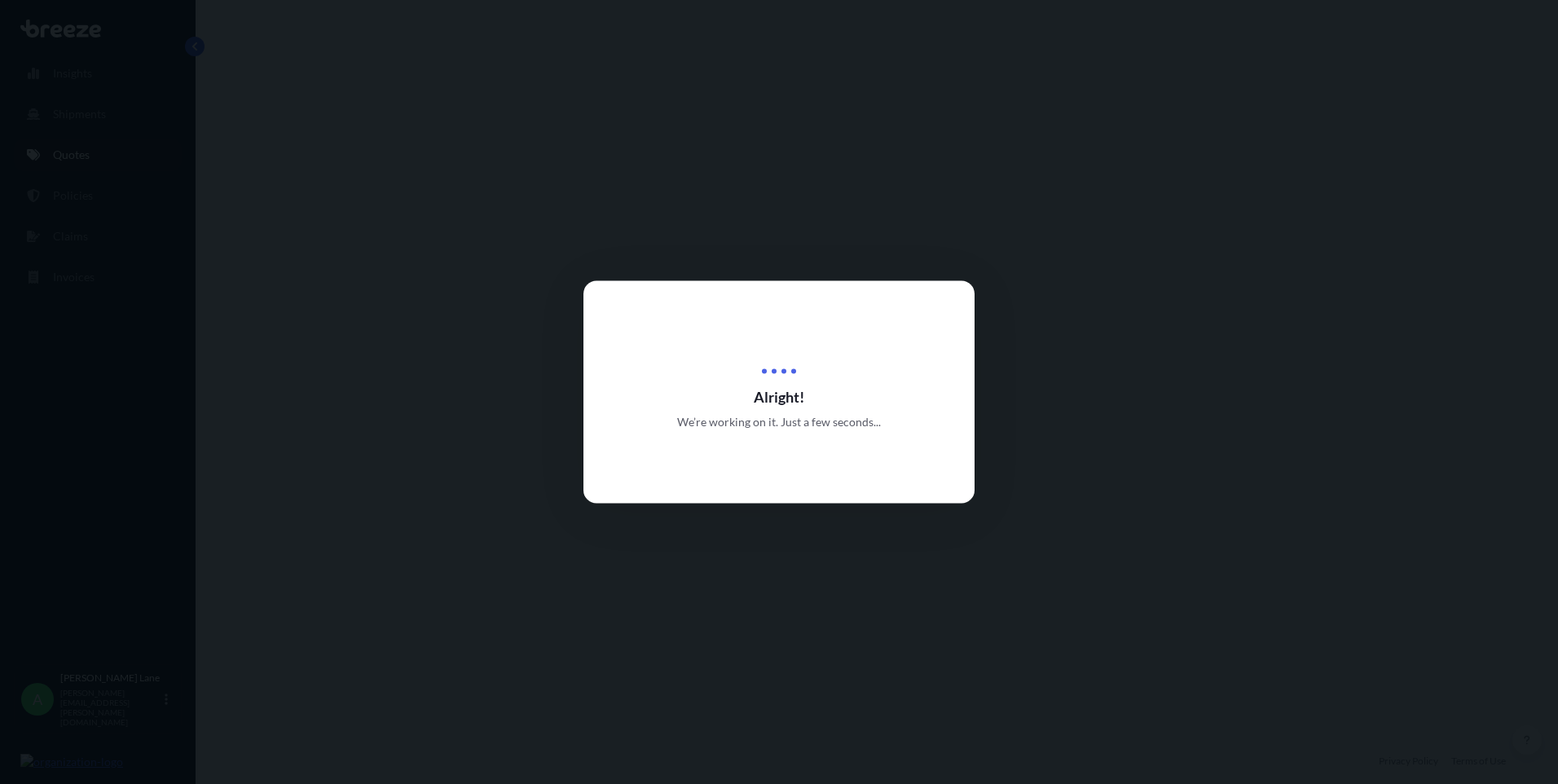
select select "Road"
select select "Air"
select select "Road"
select select "3"
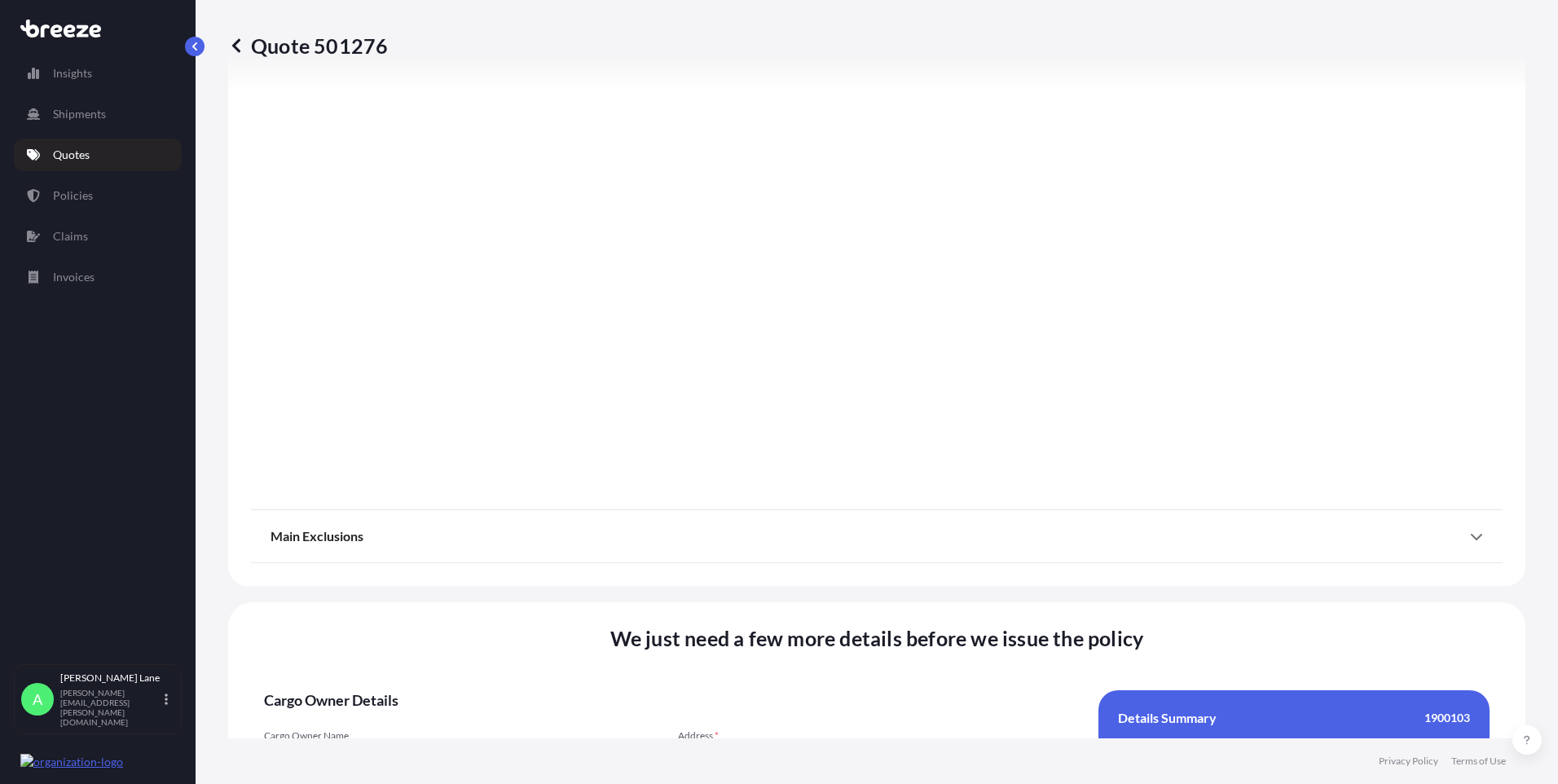
scroll to position [2127, 0]
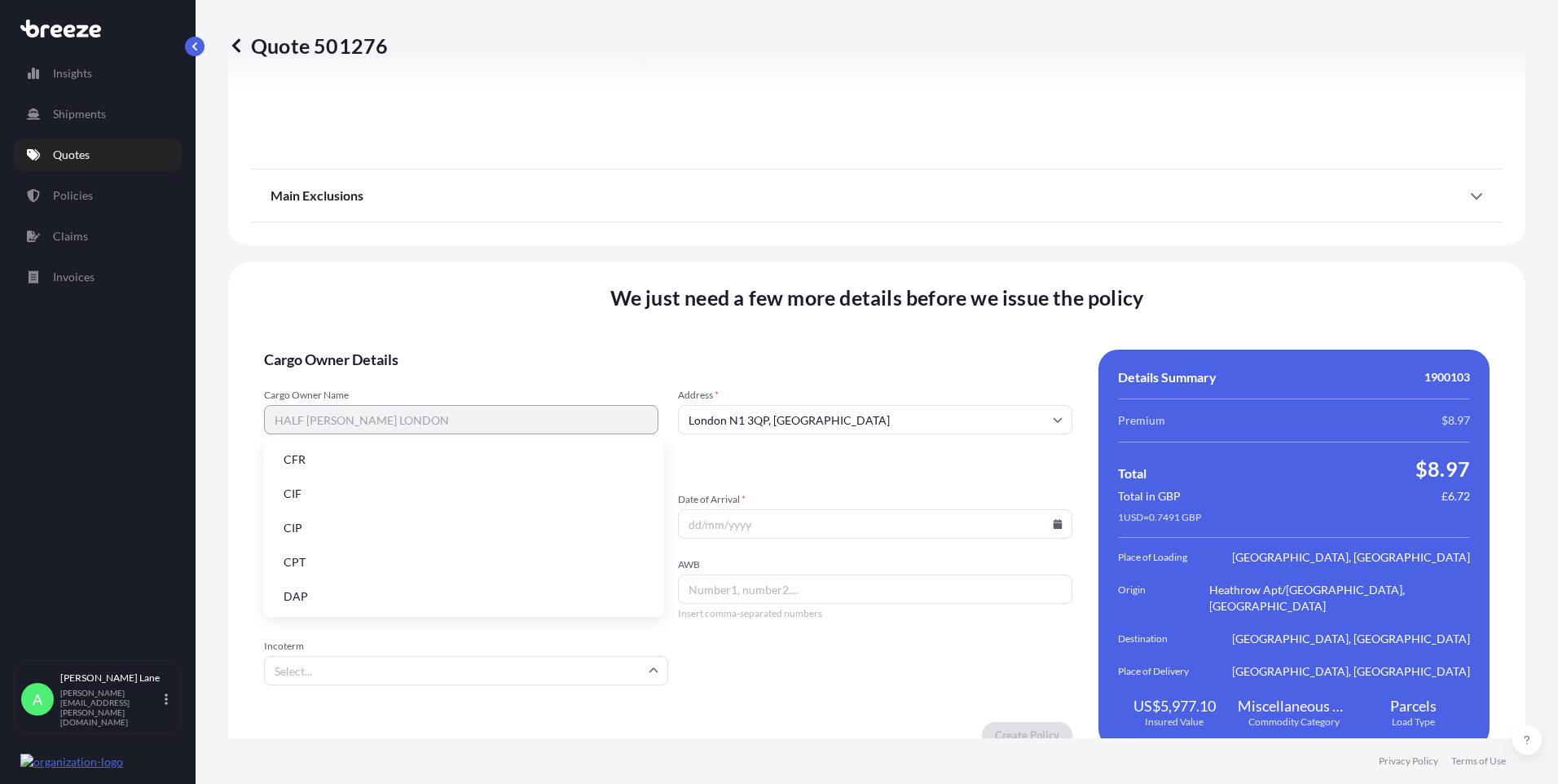
click at [472, 659] on input "Incoterm" at bounding box center [466, 671] width 404 height 30
click at [362, 594] on li "DAP" at bounding box center [464, 595] width 387 height 31
click at [640, 519] on icon at bounding box center [644, 523] width 9 height 10
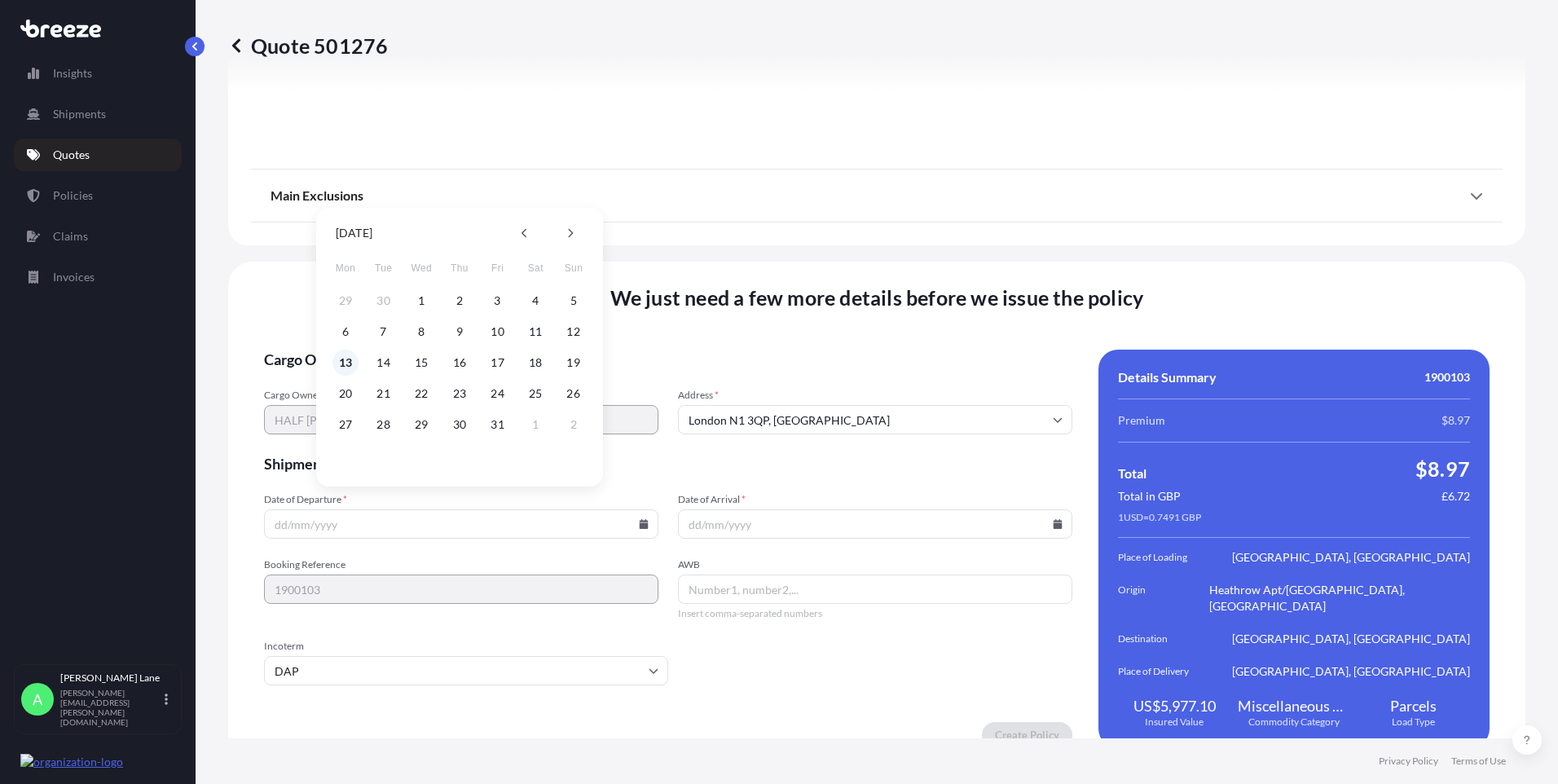
click at [347, 365] on button "13" at bounding box center [346, 362] width 26 height 26
type input "[DATE]"
paste input "5171601083"
type input "5171601083"
click at [1054, 519] on icon at bounding box center [1059, 523] width 9 height 10
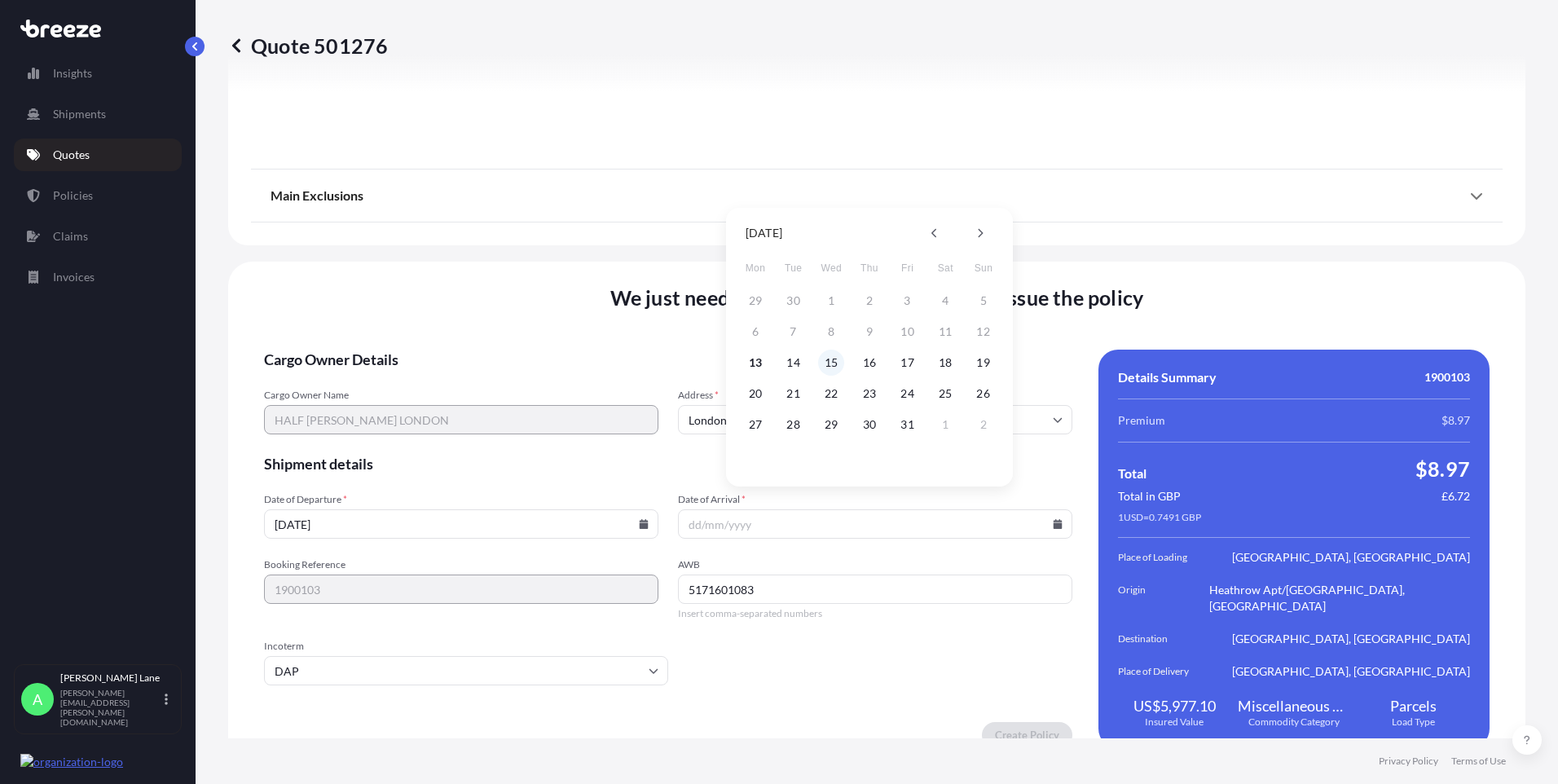
click at [828, 362] on button "15" at bounding box center [831, 362] width 26 height 26
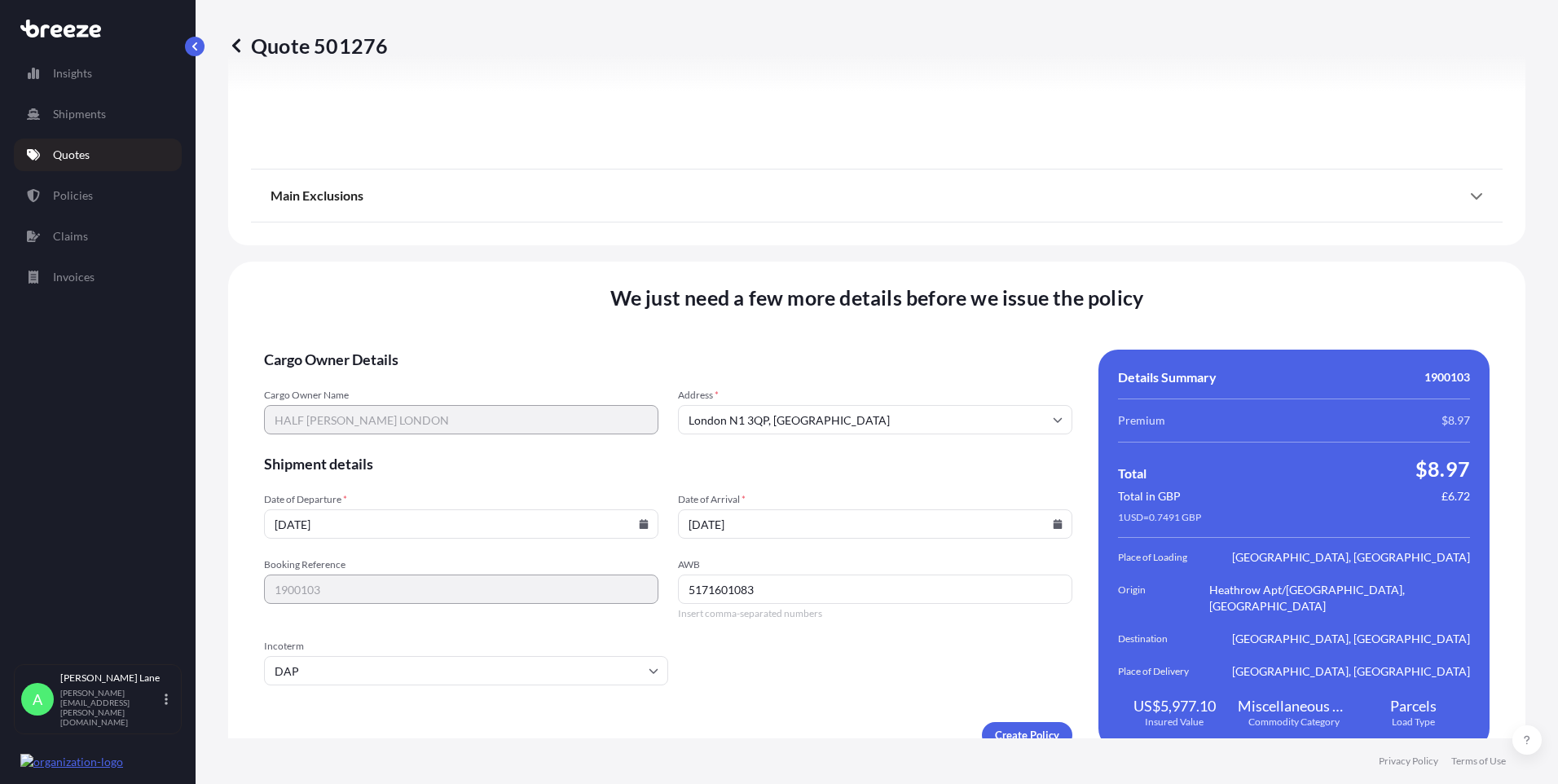
type input "[DATE]"
